Goal: Information Seeking & Learning: Compare options

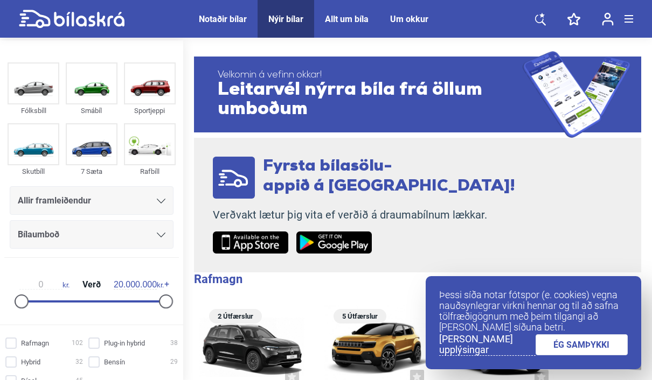
click at [593, 345] on link "ÉG SAMÞYKKI" at bounding box center [582, 345] width 93 height 21
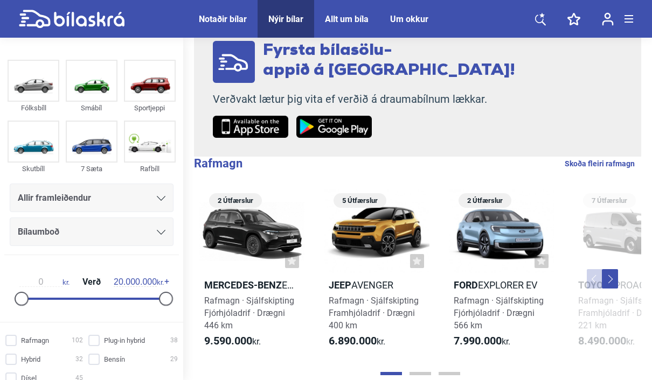
scroll to position [97, 0]
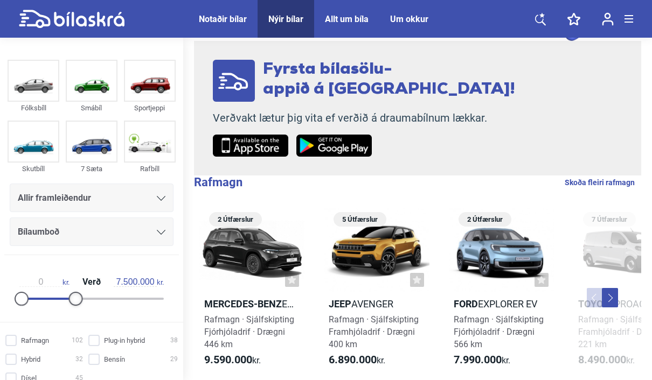
type input "7.000.000"
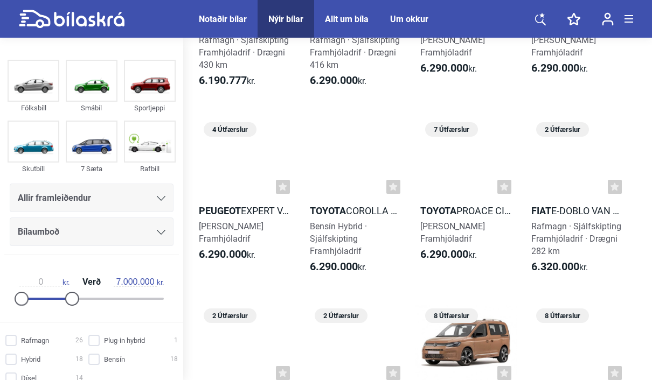
scroll to position [2244, 0]
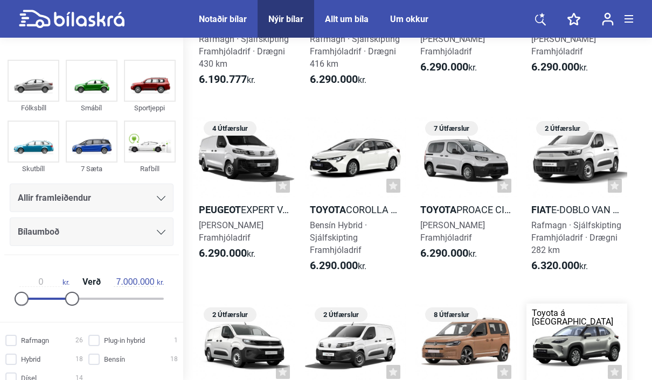
click at [613, 317] on div at bounding box center [576, 344] width 101 height 81
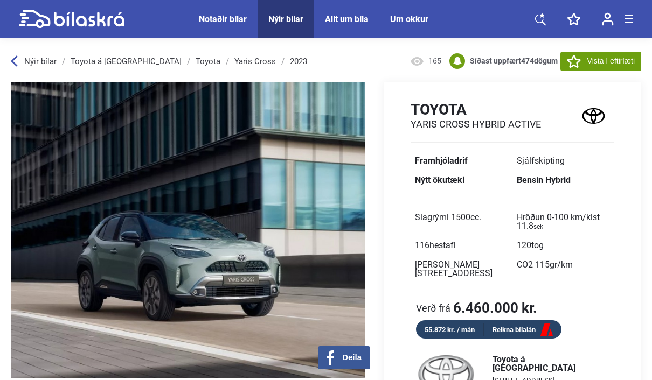
click at [19, 65] on div "Nýir bílar" at bounding box center [34, 61] width 46 height 9
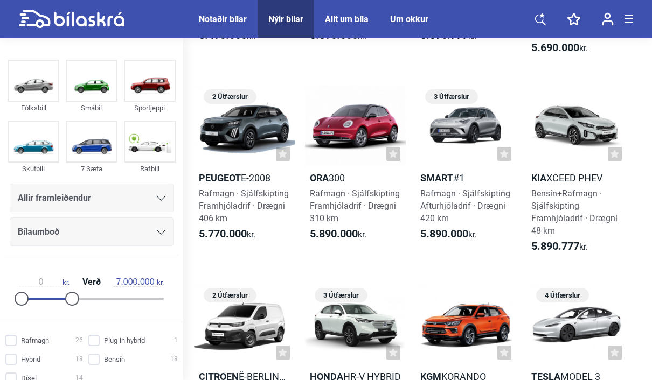
scroll to position [1517, 0]
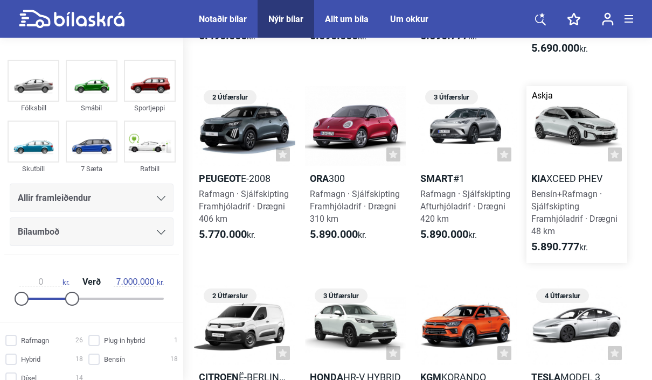
click at [571, 204] on span "Bensín+Rafmagn · Sjálfskipting Framhjóladrif · Drægni 48 km" at bounding box center [574, 212] width 86 height 47
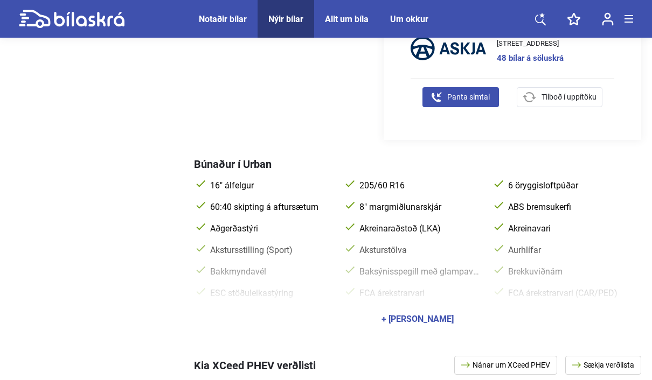
scroll to position [377, 0]
click at [439, 315] on div "+ [PERSON_NAME]" at bounding box center [418, 319] width 72 height 9
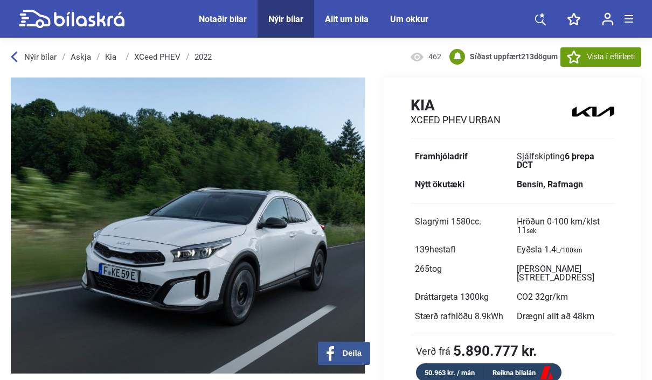
scroll to position [0, 0]
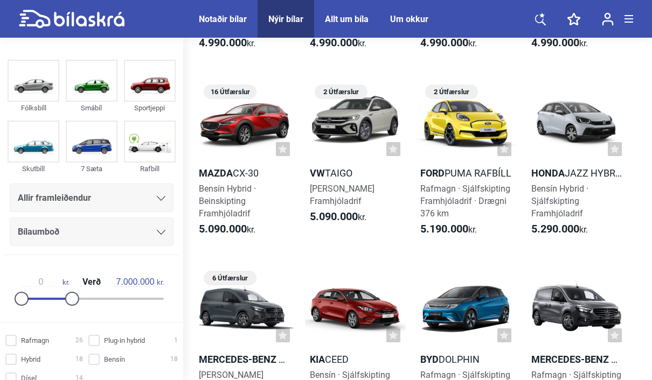
scroll to position [960, 0]
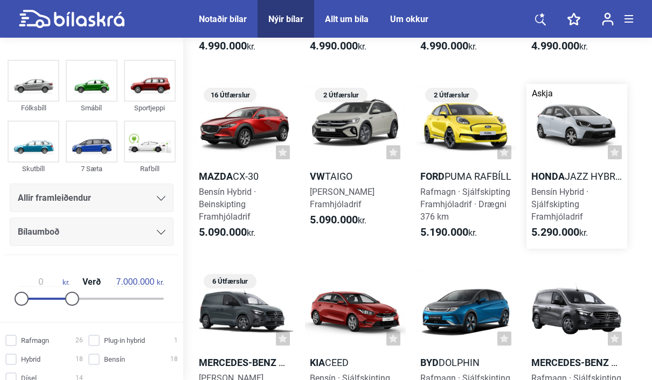
click at [559, 198] on div "Bensín Hybrid · Sjálfskipting Framhjóladrif" at bounding box center [576, 204] width 101 height 37
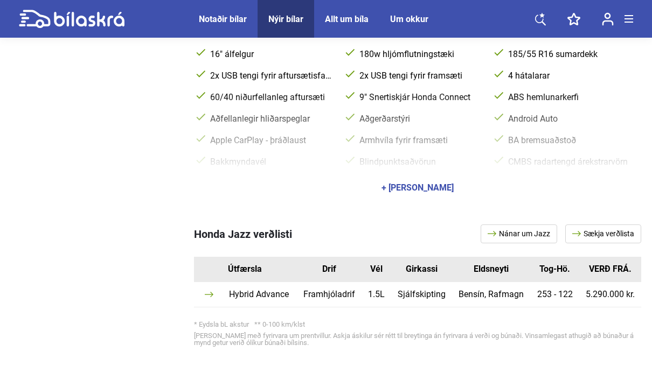
scroll to position [459, 0]
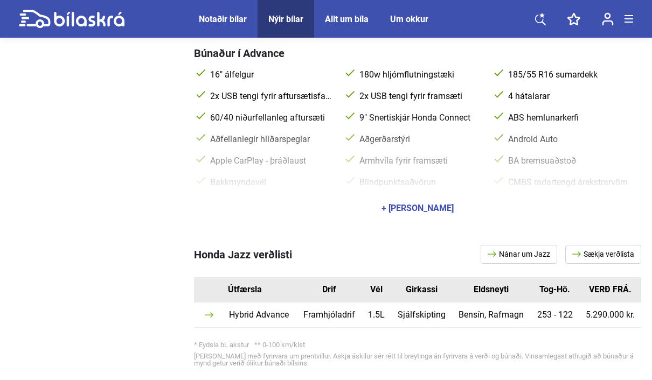
click at [441, 204] on div "+ [PERSON_NAME]" at bounding box center [418, 208] width 72 height 9
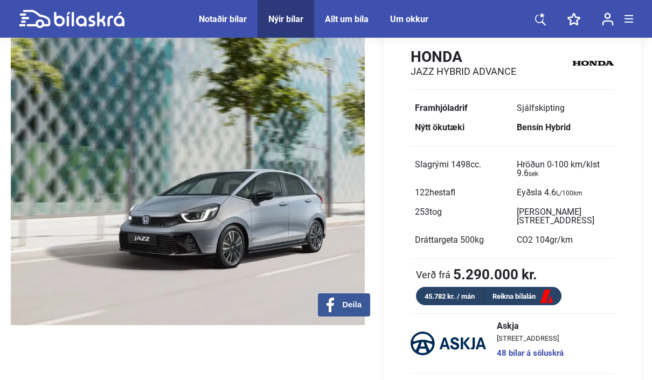
scroll to position [0, 0]
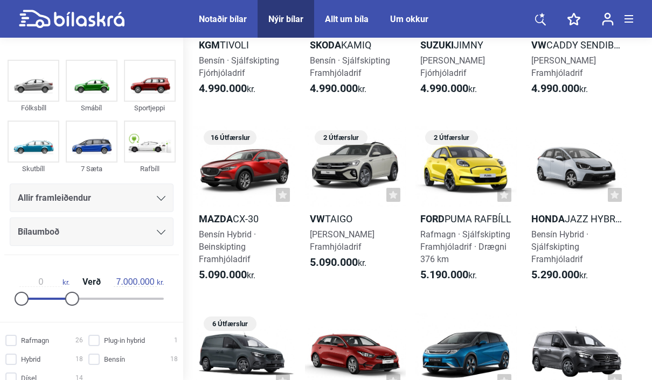
scroll to position [915, 0]
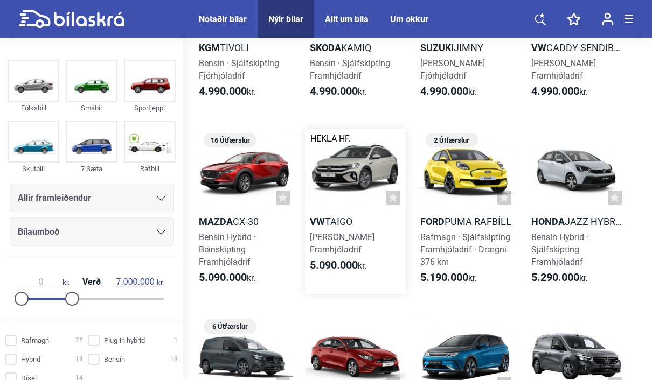
click at [348, 231] on link "HEKLA HF. 2 Útfærslur VW Taigo Bensín · Beinskipting Framhjóladrif 5.090.000 kr." at bounding box center [355, 211] width 101 height 165
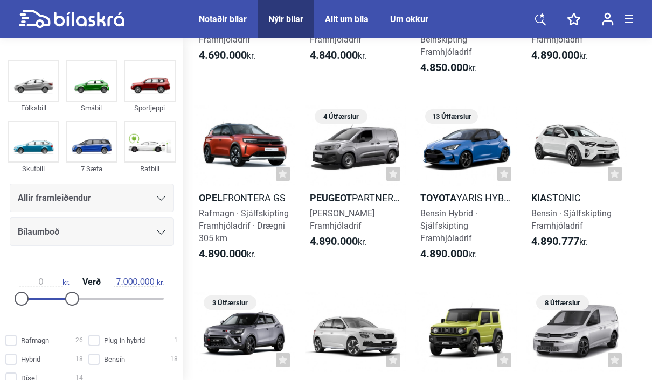
scroll to position [577, 0]
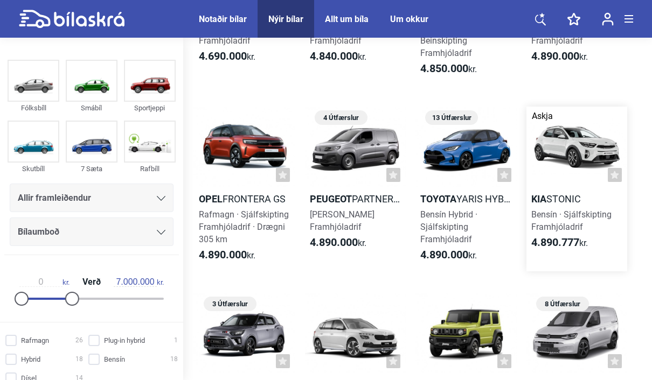
click at [563, 205] on link "Askja Kia Stonic Bensín · Sjálfskipting Framhjóladrif 4.890.777 kr." at bounding box center [576, 189] width 101 height 165
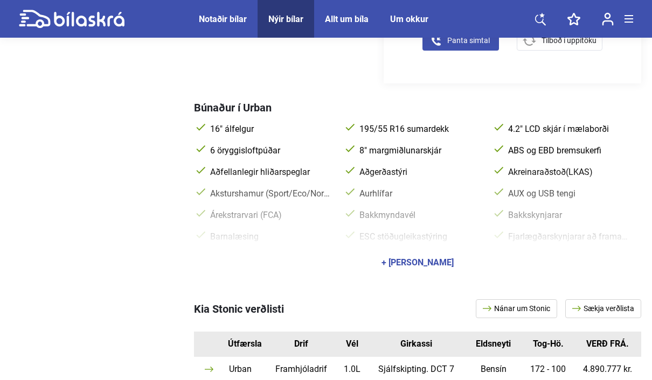
scroll to position [406, 0]
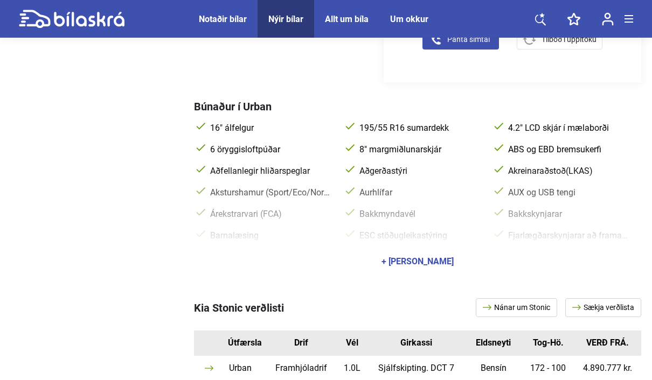
click at [440, 258] on div "+ [PERSON_NAME]" at bounding box center [418, 262] width 72 height 9
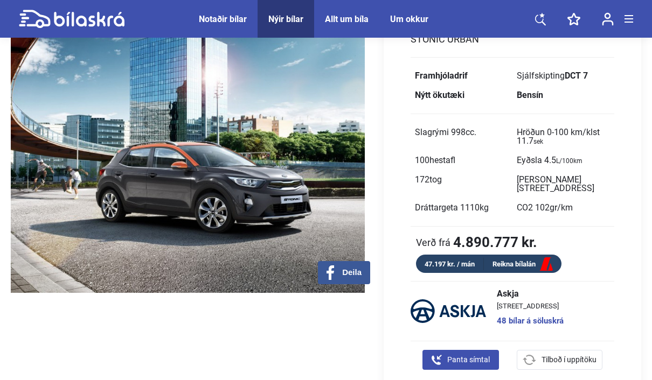
scroll to position [82, 0]
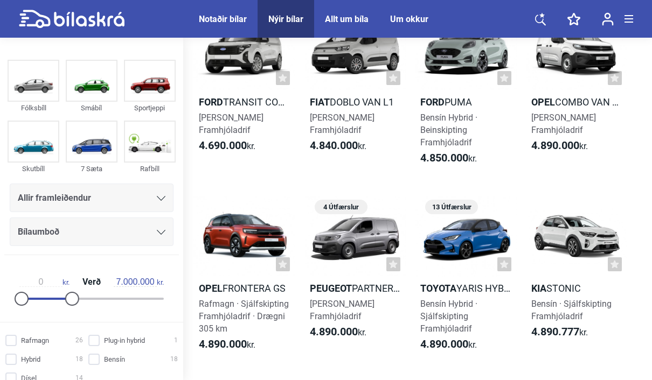
scroll to position [500, 0]
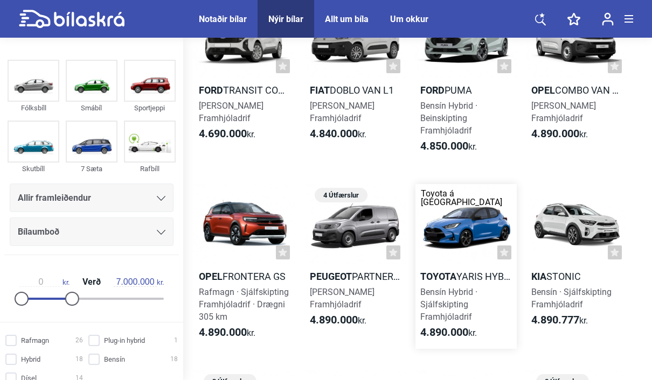
click at [467, 306] on span "Bensín Hybrid · Sjálfskipting Framhjóladrif" at bounding box center [448, 304] width 57 height 35
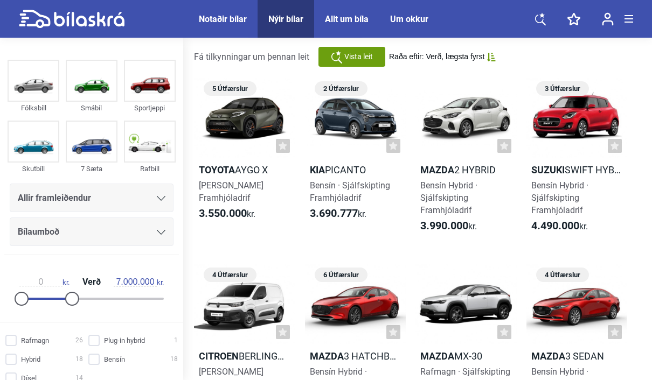
scroll to position [46, 0]
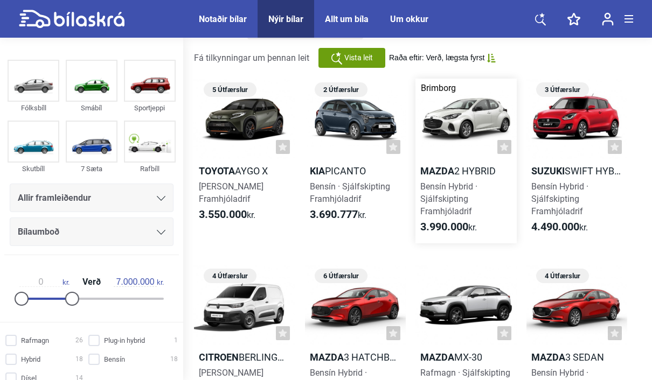
click at [464, 175] on h2 "Mazda 2 Hybrid" at bounding box center [465, 171] width 101 height 12
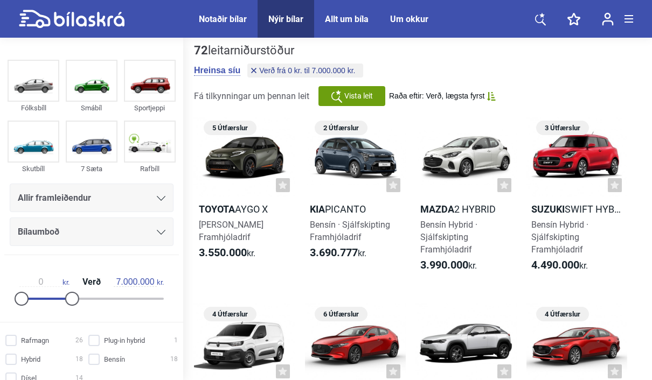
scroll to position [8, 0]
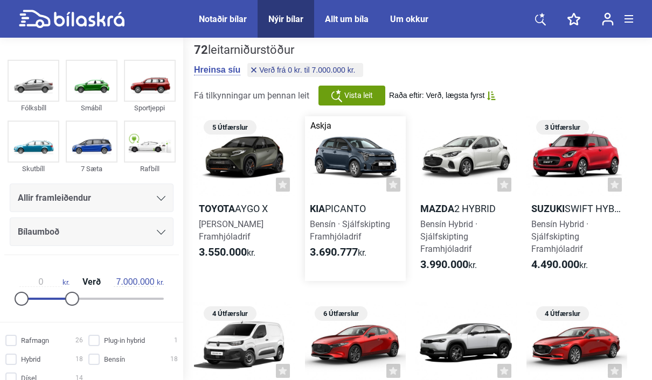
click at [347, 216] on link "Askja 2 Útfærslur [PERSON_NAME] Bensín · Sjálfskipting Framhjóladrif 3.690.777 …" at bounding box center [355, 198] width 101 height 165
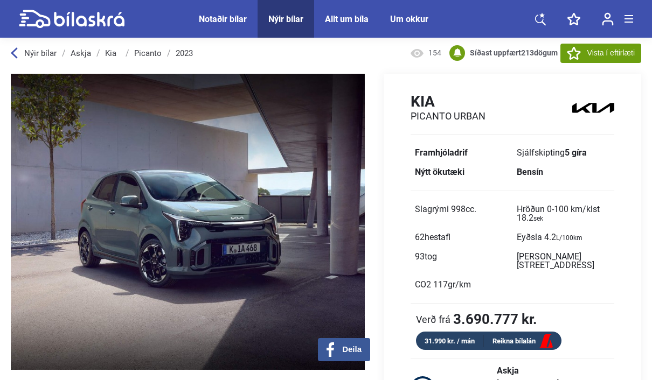
click at [18, 56] on div "Nýir bílar" at bounding box center [34, 53] width 46 height 9
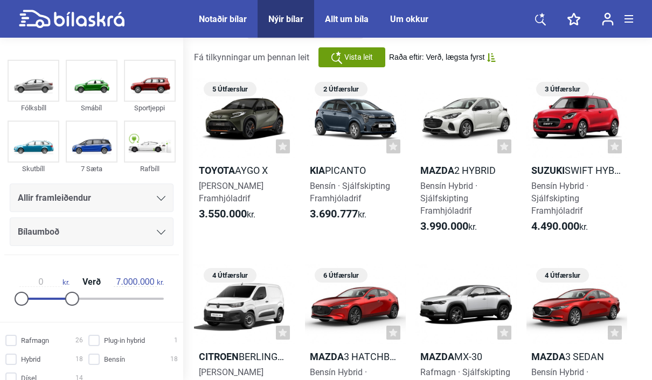
scroll to position [51, 0]
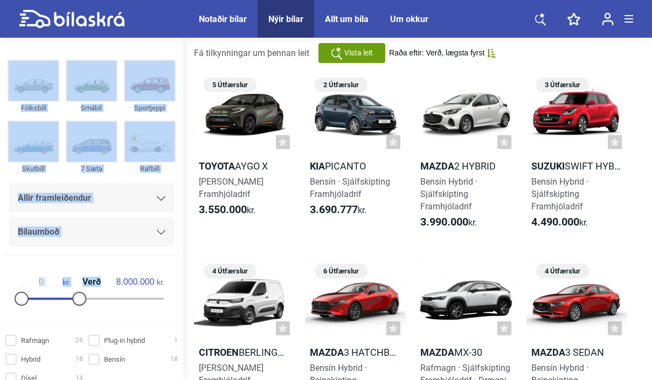
type input "8.500.000"
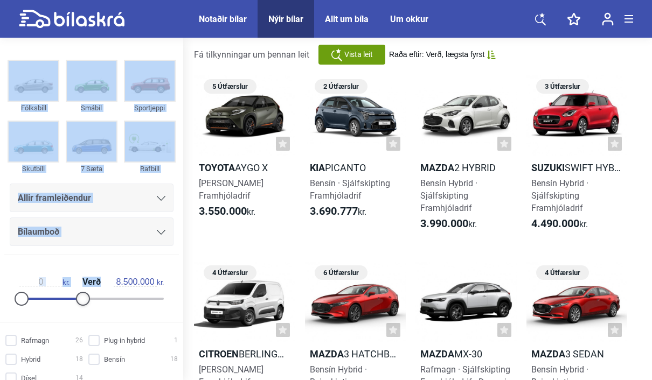
click at [69, 322] on div "Fólksbíll Smábíl Sportjeppi Skutbíll 7 Sæta Rafbíll Allir framleiðendur Bílaumb…" at bounding box center [91, 190] width 183 height 266
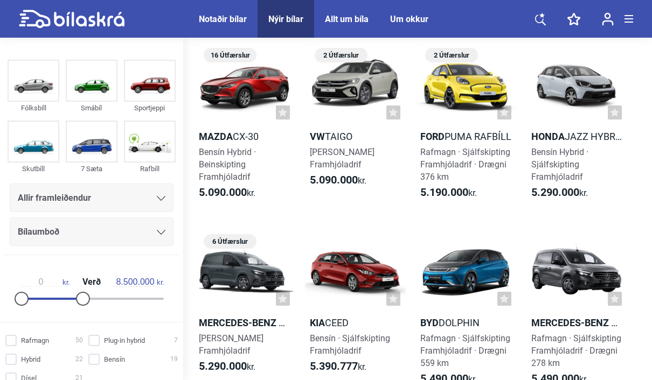
scroll to position [1001, 0]
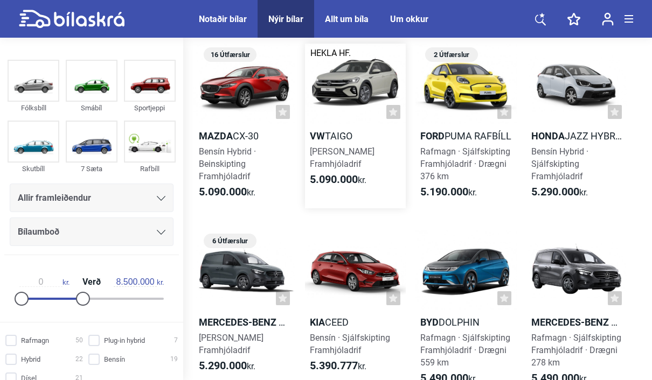
click at [356, 158] on div "[PERSON_NAME] Framhjóladrif" at bounding box center [355, 157] width 101 height 25
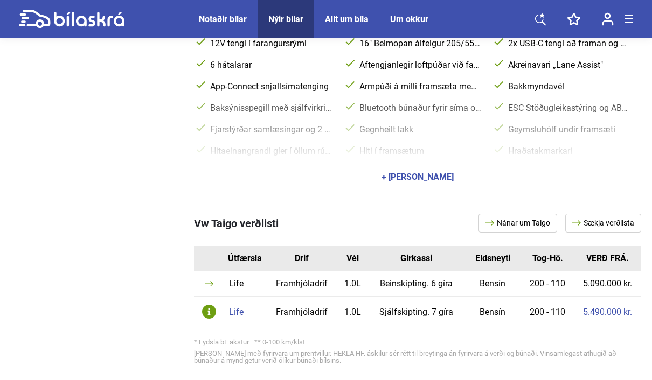
scroll to position [509, 0]
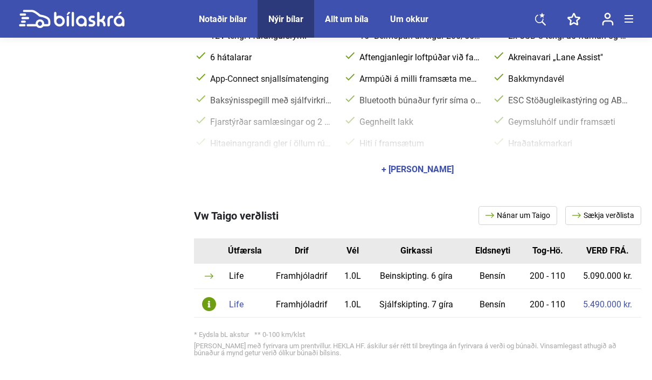
click at [212, 299] on img at bounding box center [209, 304] width 14 height 14
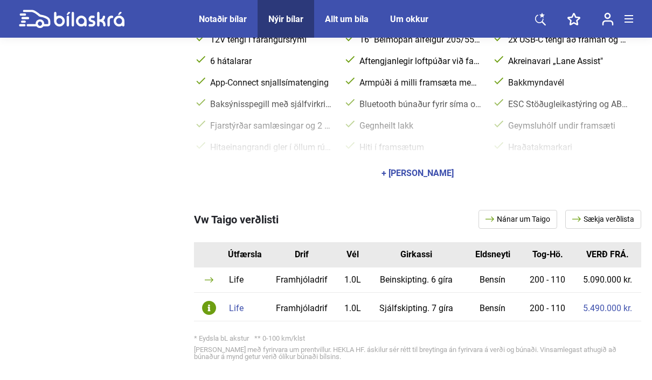
scroll to position [498, 0]
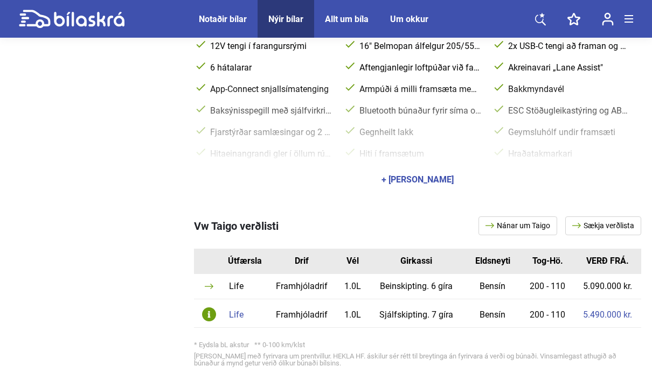
click at [420, 176] on div "+ [PERSON_NAME]" at bounding box center [418, 180] width 72 height 9
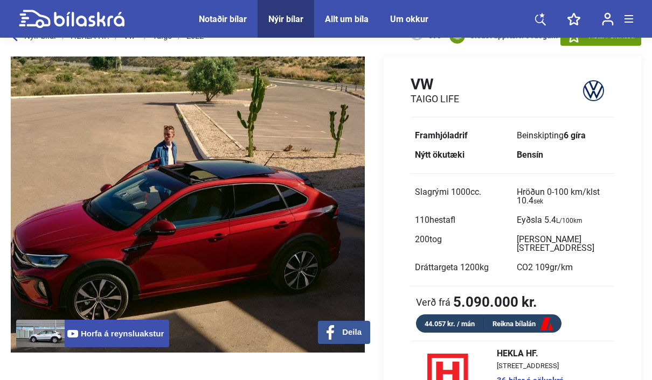
scroll to position [0, 0]
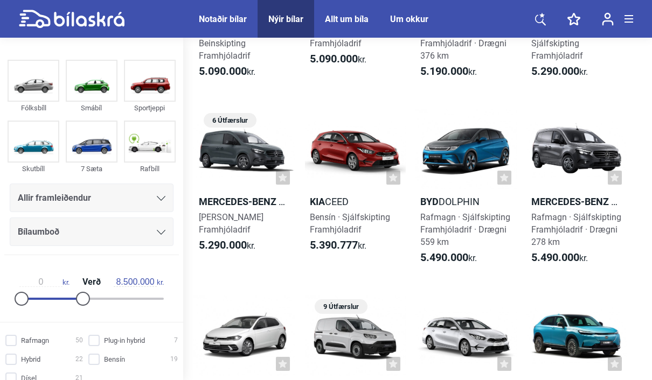
scroll to position [1118, 0]
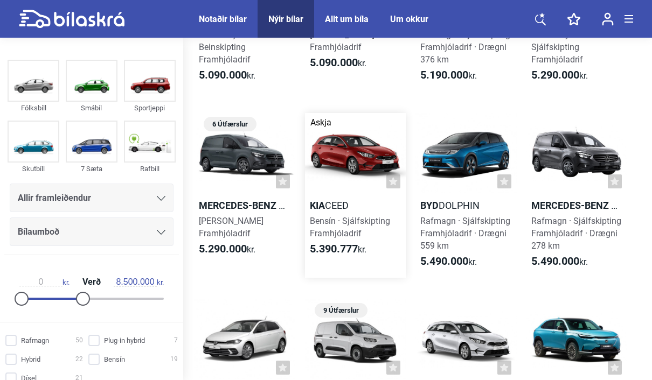
click at [334, 220] on span "[PERSON_NAME] · Sjálfskipting Framhjóladrif" at bounding box center [350, 227] width 80 height 23
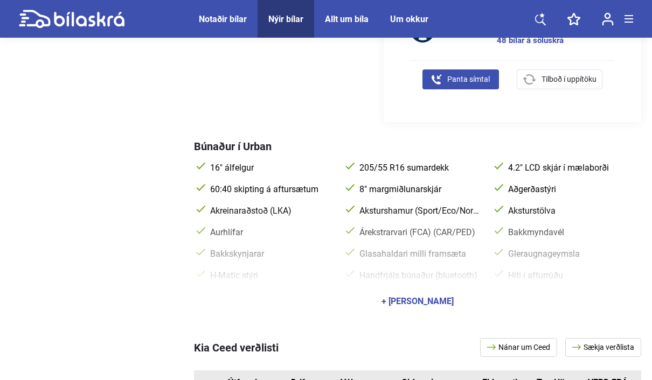
scroll to position [369, 0]
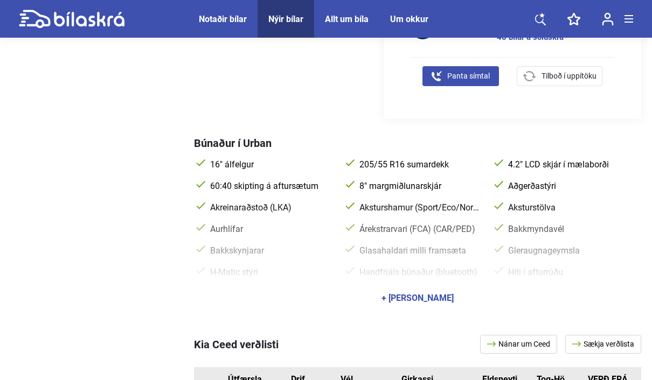
click at [435, 294] on div "+ [PERSON_NAME]" at bounding box center [418, 298] width 72 height 9
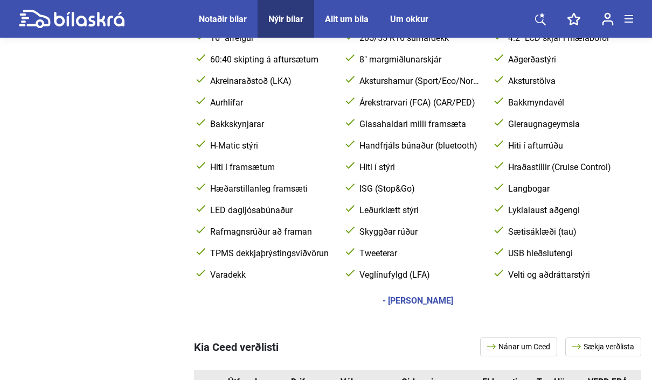
scroll to position [478, 0]
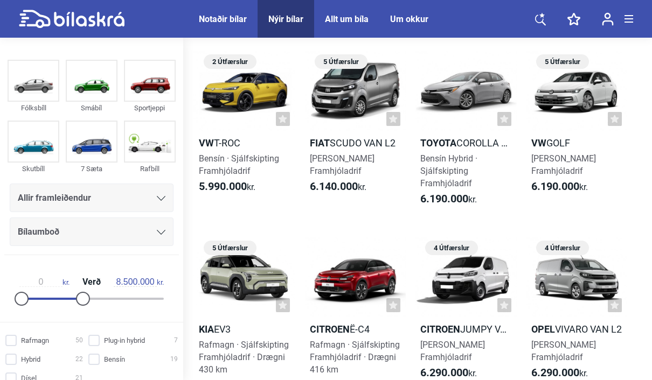
scroll to position [1939, 0]
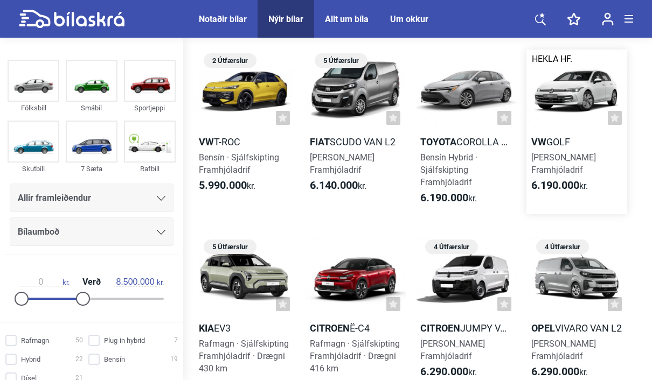
click at [595, 161] on span "[PERSON_NAME] Framhjóladrif" at bounding box center [563, 164] width 65 height 23
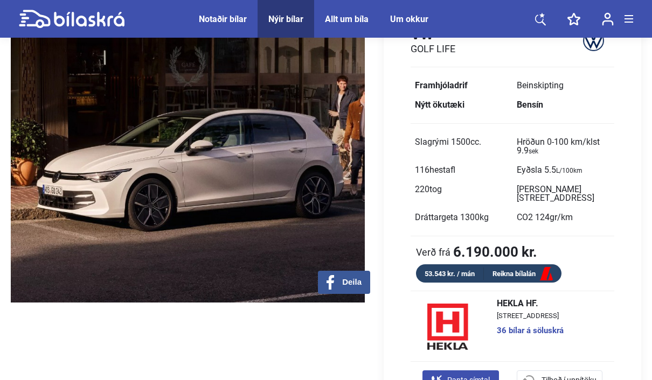
scroll to position [76, 0]
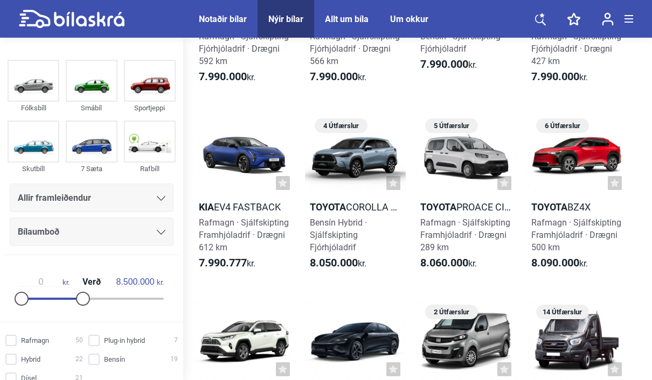
scroll to position [4721, 0]
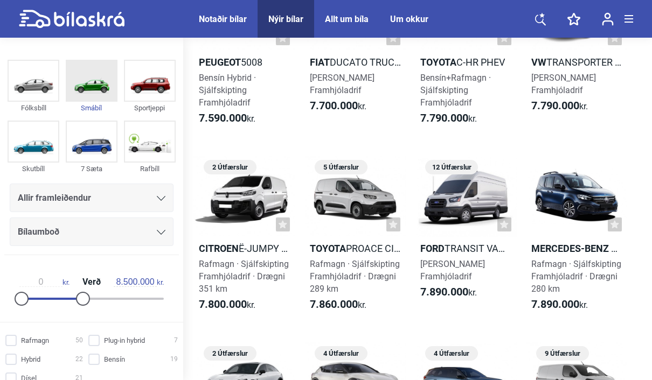
click at [100, 88] on img at bounding box center [92, 81] width 50 height 40
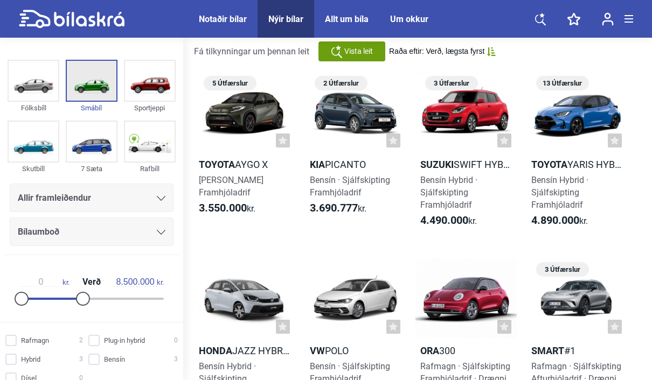
scroll to position [49, 0]
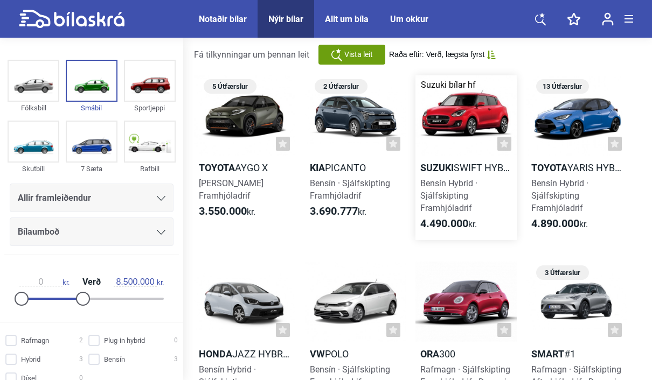
click at [458, 163] on h2 "Suzuki Swift Hybrid" at bounding box center [465, 168] width 101 height 12
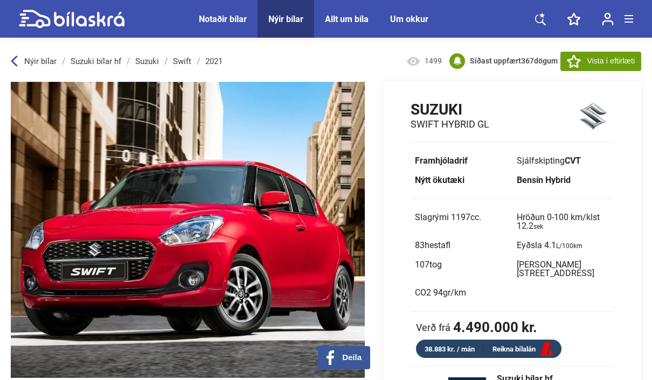
click at [11, 63] on icon at bounding box center [14, 61] width 7 height 11
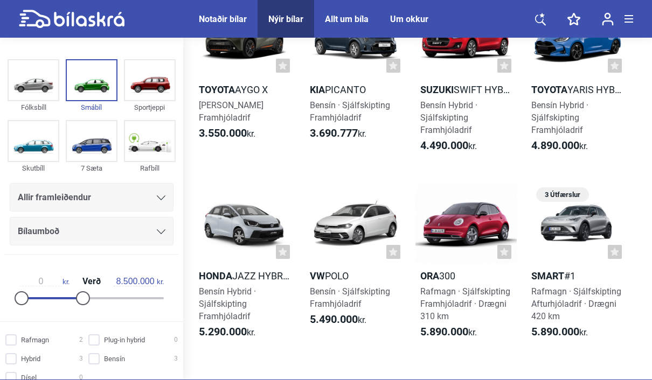
scroll to position [135, 0]
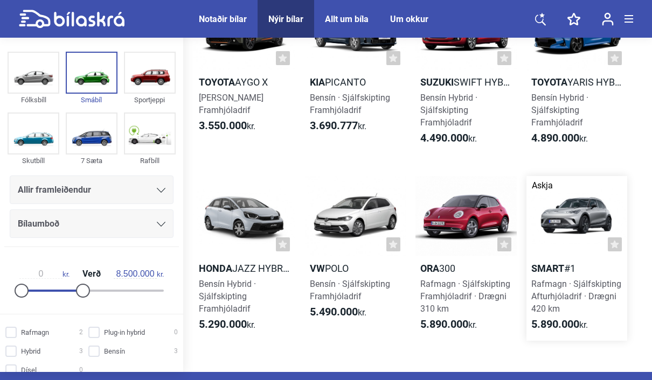
click at [600, 296] on span "Rafmagn · Sjálfskipting Afturhjóladrif · Drægni 420 km" at bounding box center [576, 296] width 90 height 35
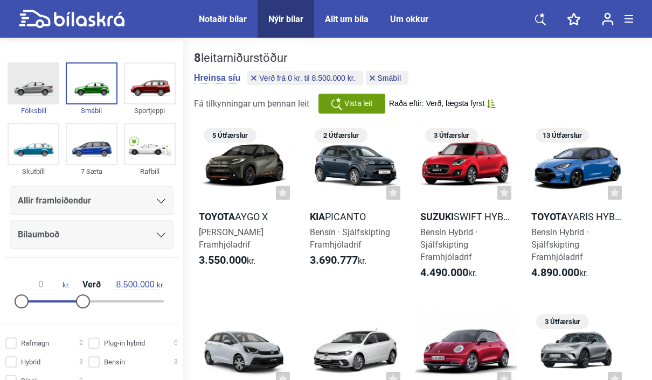
click at [35, 91] on img at bounding box center [34, 84] width 50 height 40
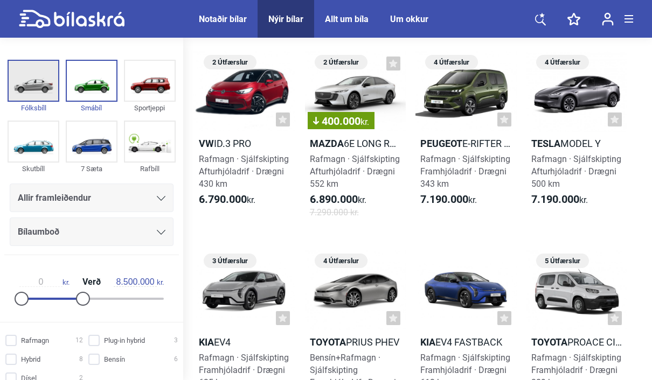
scroll to position [1018, 0]
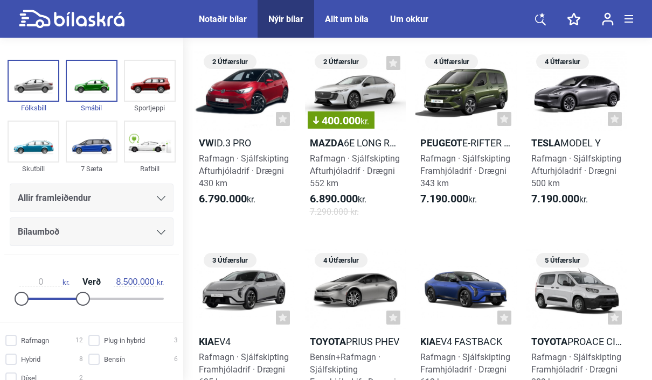
click at [160, 195] on div at bounding box center [161, 198] width 9 height 9
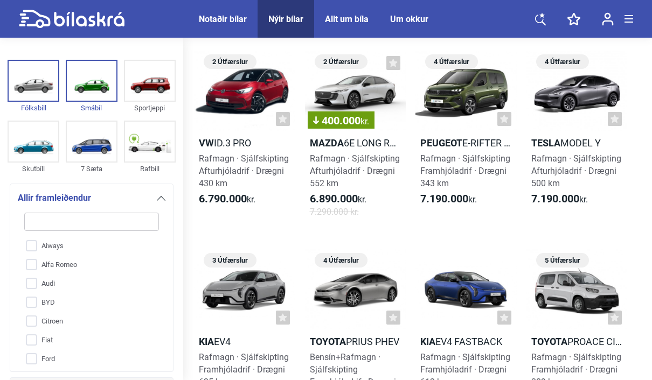
scroll to position [1018, 0]
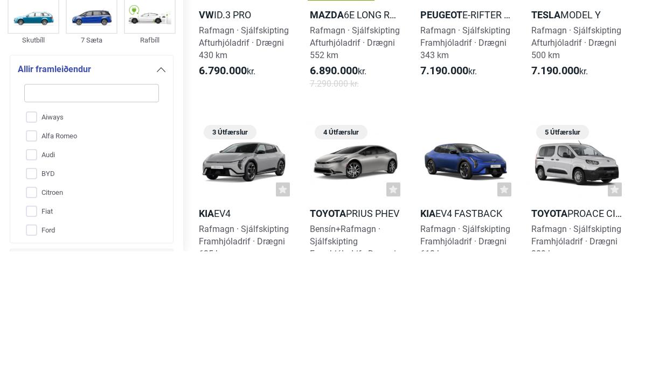
type input "R"
checkbox input "false"
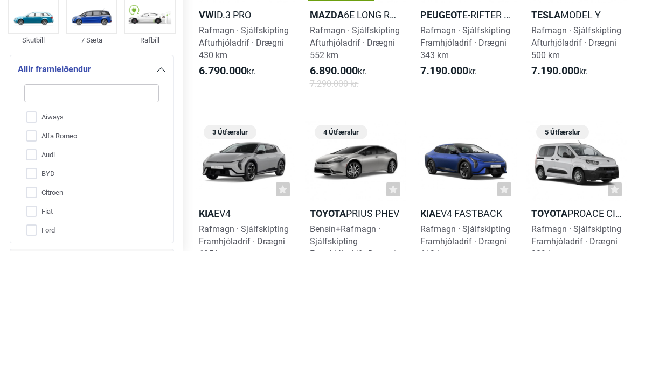
checkbox input "false"
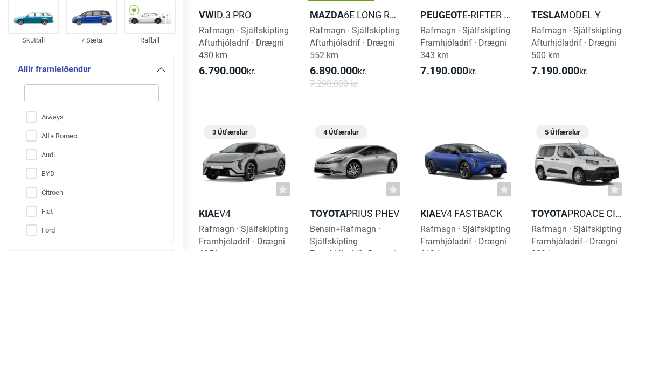
checkbox input "false"
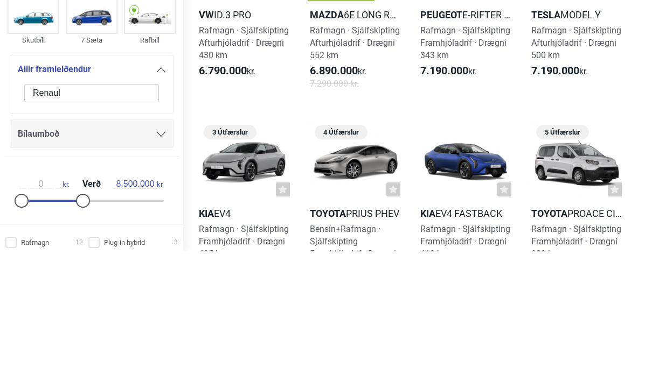
type input "Renault"
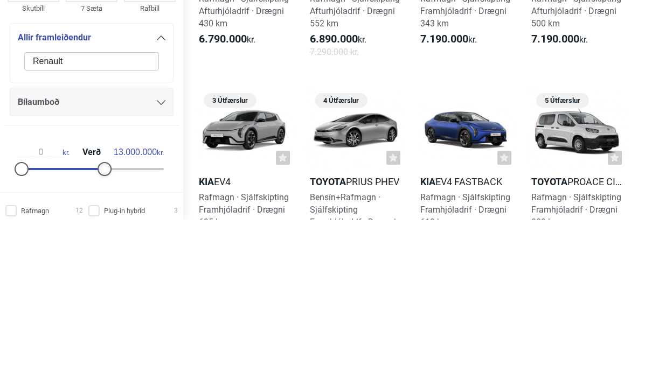
type input "13.500.000"
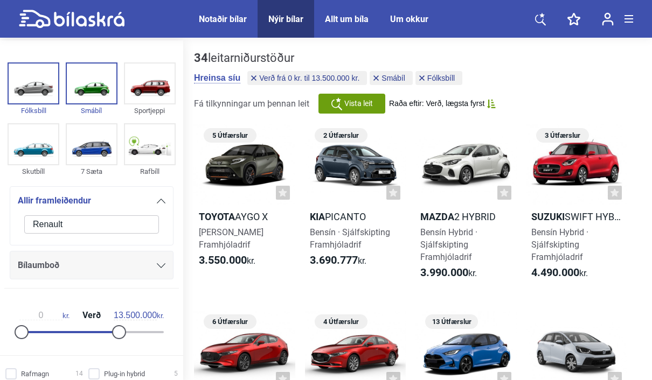
click at [102, 228] on input "Renault" at bounding box center [91, 225] width 135 height 18
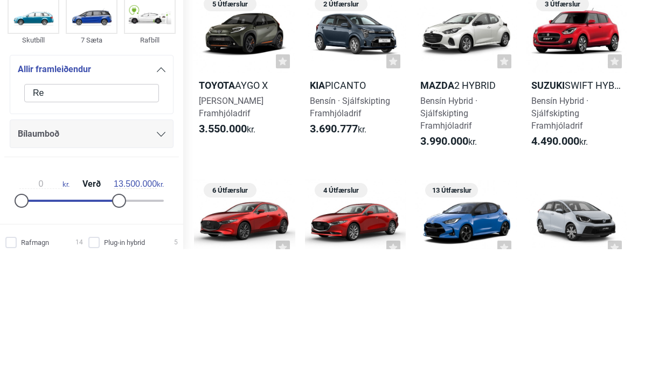
type input "R"
checkbox input "false"
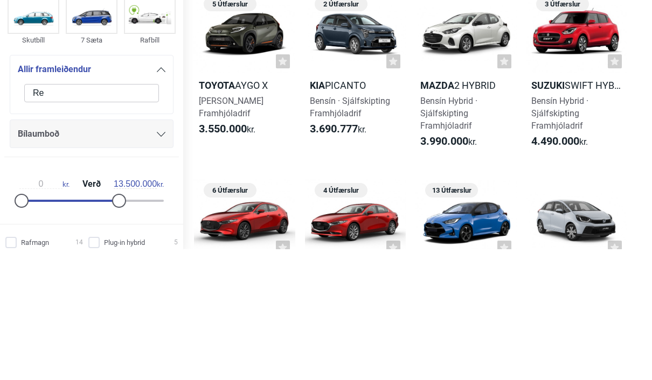
checkbox input "false"
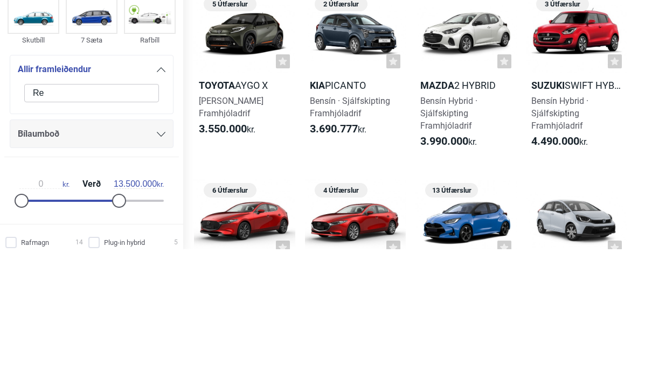
checkbox input "false"
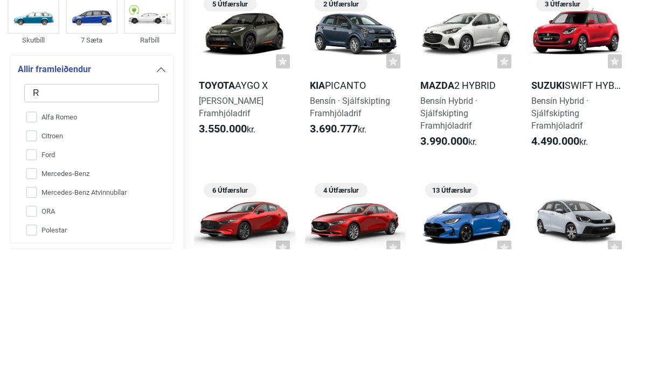
checkbox input "false"
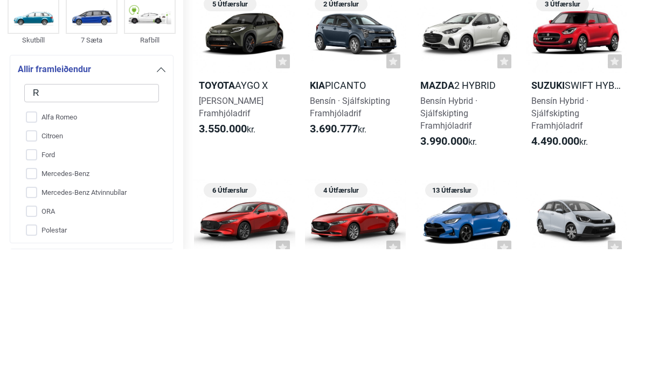
checkbox input "false"
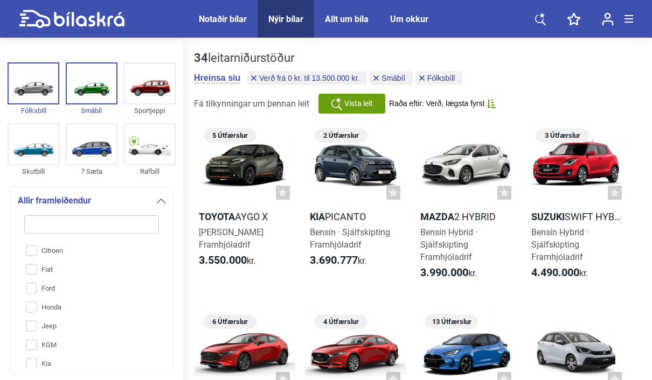
type input "8.500.000"
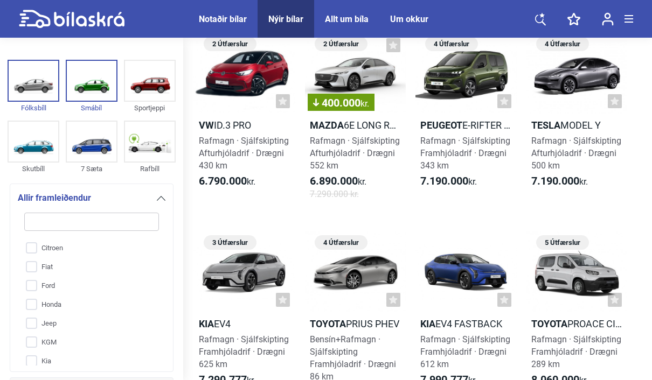
scroll to position [1179, 0]
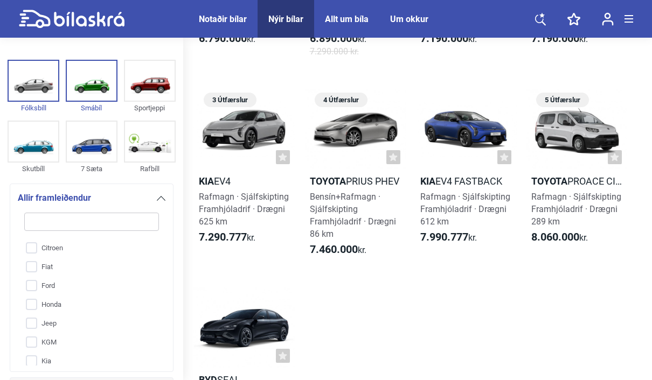
click at [63, 19] on icon at bounding box center [89, 19] width 71 height 15
type input "20.000.000"
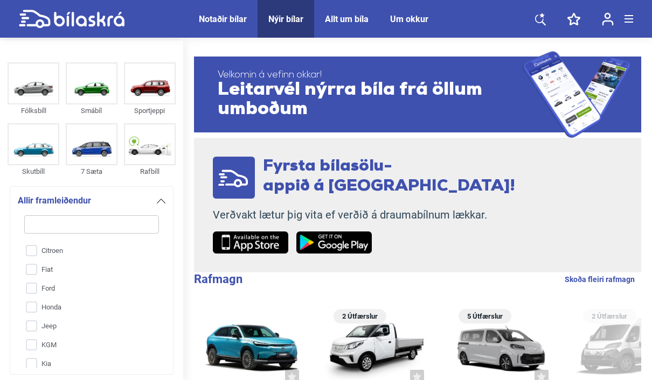
click at [414, 19] on div "Um okkur" at bounding box center [409, 19] width 38 height 10
